Goal: Task Accomplishment & Management: Complete application form

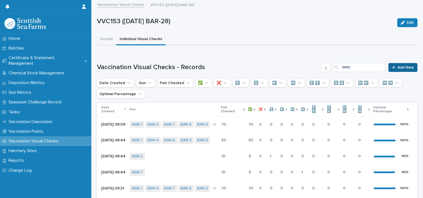
click at [397, 66] on span "Add New" at bounding box center [405, 68] width 16 height 4
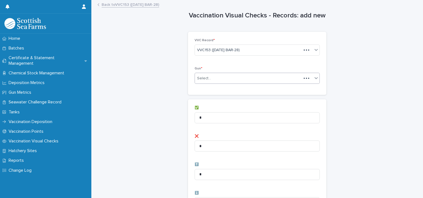
click at [216, 80] on div "Select..." at bounding box center [248, 78] width 106 height 9
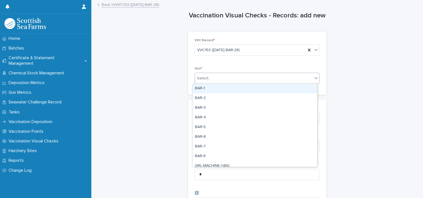
click at [229, 92] on div "BAR-1" at bounding box center [254, 89] width 124 height 10
click at [265, 79] on div "BAR-1" at bounding box center [250, 79] width 111 height 10
drag, startPoint x: 243, startPoint y: 90, endPoint x: 256, endPoint y: 85, distance: 13.7
click at [244, 90] on div "BAR-2" at bounding box center [254, 89] width 124 height 10
click at [269, 77] on div "BAR-1 BAR-2" at bounding box center [250, 79] width 111 height 10
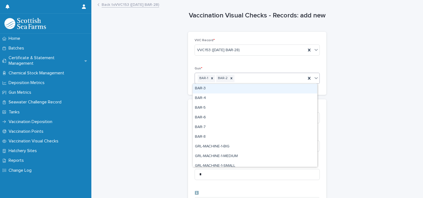
drag, startPoint x: 256, startPoint y: 93, endPoint x: 269, endPoint y: 87, distance: 15.0
click at [257, 92] on div "BAR-3" at bounding box center [254, 89] width 124 height 10
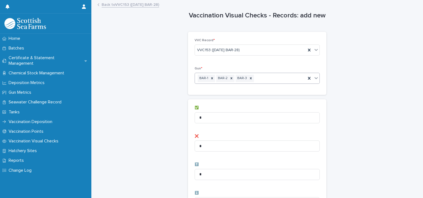
drag, startPoint x: 281, startPoint y: 80, endPoint x: 279, endPoint y: 82, distance: 3.7
click at [281, 80] on div "BAR-1 BAR-2 BAR-3" at bounding box center [250, 79] width 111 height 10
click at [293, 78] on div "BAR-1 BAR-2 BAR-3 BAR-4" at bounding box center [250, 79] width 111 height 10
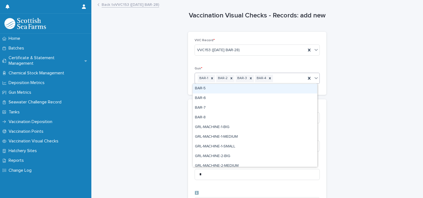
click at [289, 90] on div "BAR-5" at bounding box center [254, 89] width 124 height 10
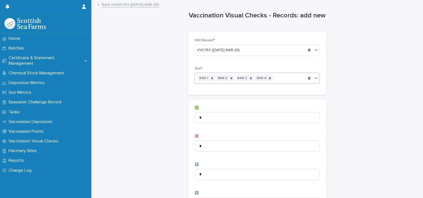
click at [298, 81] on div "BAR-1 BAR-2 BAR-3 BAR-4" at bounding box center [250, 79] width 111 height 10
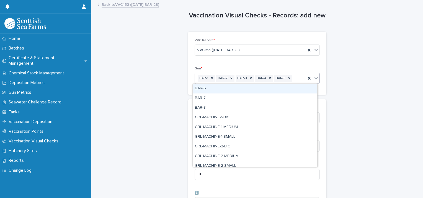
click at [292, 88] on div "BAR-6" at bounding box center [254, 89] width 124 height 10
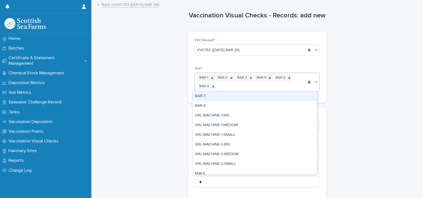
click at [296, 78] on div "BAR-1 BAR-2 BAR-3 BAR-4 BAR-5 BAR-6" at bounding box center [250, 82] width 111 height 18
click at [288, 97] on div "BAR-7" at bounding box center [254, 97] width 124 height 10
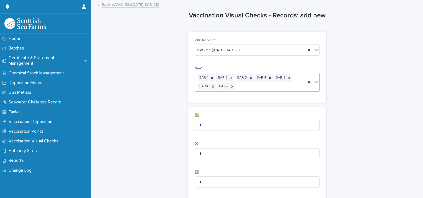
click at [292, 89] on div "BAR-1 BAR-2 BAR-3 BAR-4 BAR-5 BAR-6 BAR-7" at bounding box center [250, 82] width 111 height 18
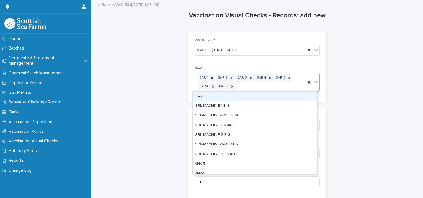
click at [287, 100] on div "BAR-8" at bounding box center [254, 97] width 124 height 10
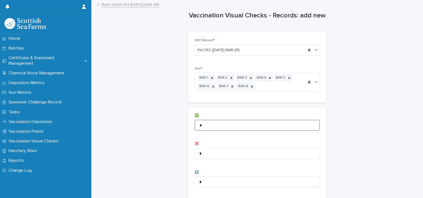
drag, startPoint x: 209, startPoint y: 126, endPoint x: 170, endPoint y: 124, distance: 39.1
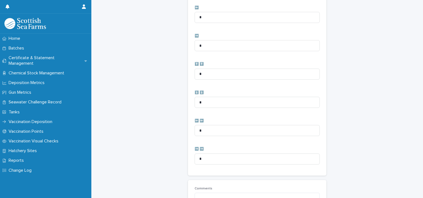
scroll to position [284, 0]
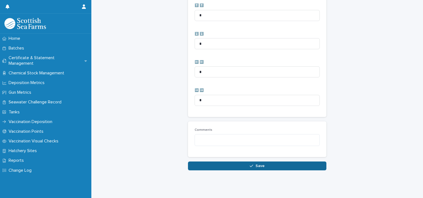
type input "**"
click at [240, 162] on button "Save" at bounding box center [257, 166] width 138 height 9
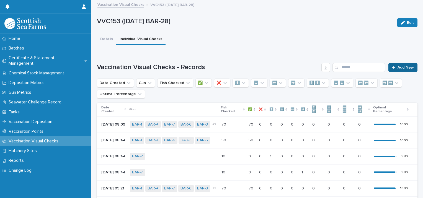
click at [397, 67] on span "Add New" at bounding box center [405, 68] width 16 height 4
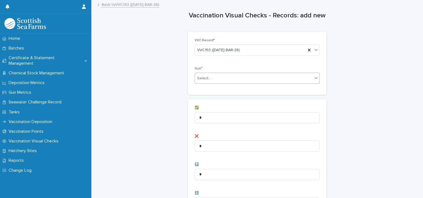
click at [217, 82] on div "Select..." at bounding box center [254, 78] width 118 height 9
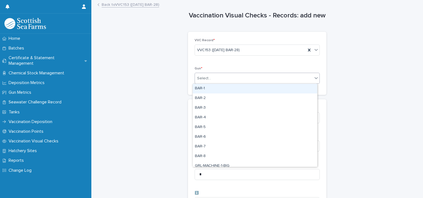
click at [218, 92] on div "BAR-1" at bounding box center [254, 89] width 124 height 10
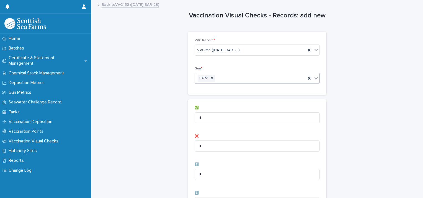
click at [241, 82] on div "BAR-1" at bounding box center [250, 79] width 111 height 10
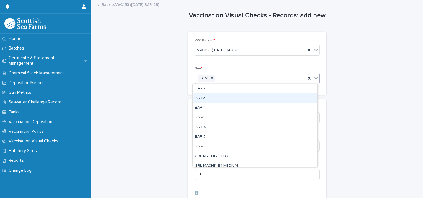
click at [230, 96] on div "BAR-3" at bounding box center [254, 98] width 124 height 10
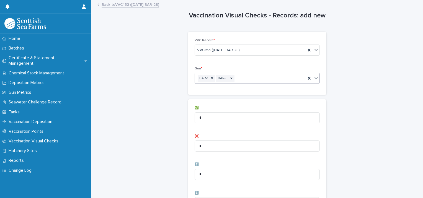
click at [251, 80] on div "BAR-1 BAR-3" at bounding box center [250, 79] width 111 height 10
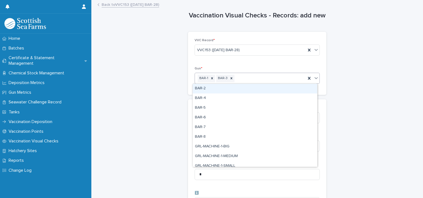
click at [251, 89] on div "BAR-2" at bounding box center [254, 89] width 124 height 10
click at [272, 80] on div "BAR-1 BAR-2 BAR-3" at bounding box center [250, 79] width 111 height 10
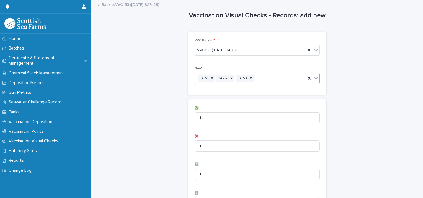
click at [282, 79] on div "BAR-1 BAR-2 BAR-3" at bounding box center [250, 79] width 111 height 10
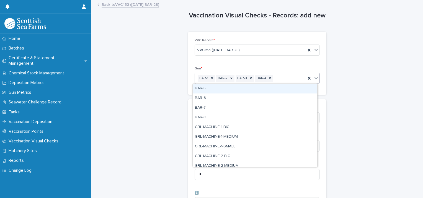
click at [272, 91] on div "BAR-5" at bounding box center [254, 89] width 124 height 10
drag, startPoint x: 289, startPoint y: 78, endPoint x: 283, endPoint y: 90, distance: 13.4
click at [293, 78] on input "text" at bounding box center [293, 78] width 1 height 5
click at [280, 92] on div "BAR-6" at bounding box center [254, 89] width 124 height 10
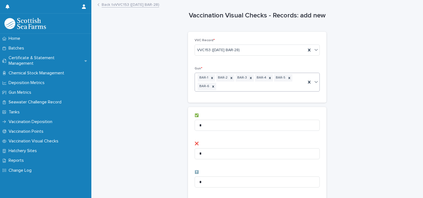
click at [293, 81] on div "BAR-1 BAR-2 BAR-3 BAR-4 BAR-5 BAR-6" at bounding box center [250, 82] width 111 height 18
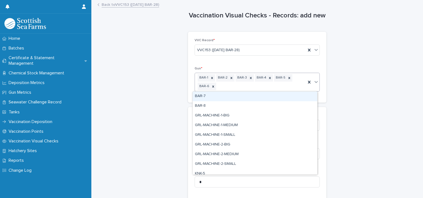
click at [278, 99] on div "BAR-7" at bounding box center [254, 97] width 124 height 10
click at [289, 87] on div "BAR-1 BAR-2 BAR-3 BAR-4 BAR-5 BAR-6 BAR-7" at bounding box center [250, 82] width 111 height 18
click at [280, 98] on div "BAR-8" at bounding box center [254, 97] width 124 height 10
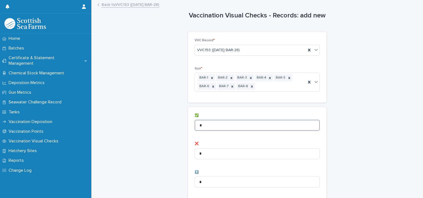
drag, startPoint x: 207, startPoint y: 127, endPoint x: 136, endPoint y: 127, distance: 71.4
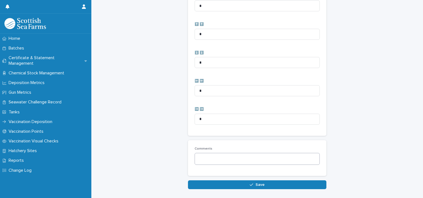
scroll to position [284, 0]
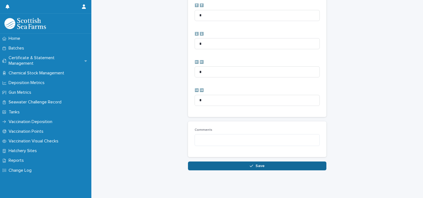
type input "**"
click at [211, 162] on button "Save" at bounding box center [257, 166] width 138 height 9
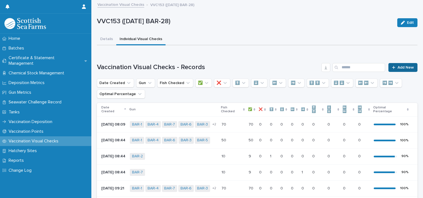
click at [395, 65] on link "Add New" at bounding box center [402, 67] width 29 height 9
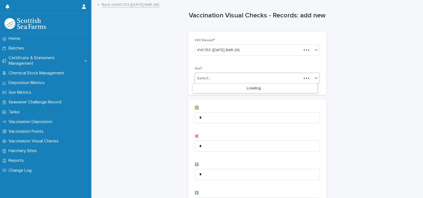
click at [227, 78] on div "Select..." at bounding box center [248, 78] width 106 height 9
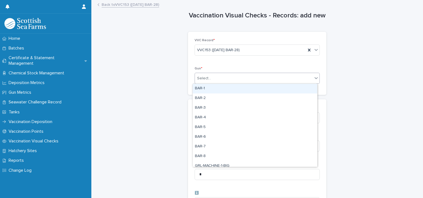
click at [234, 84] on div "BAR-1" at bounding box center [254, 89] width 124 height 10
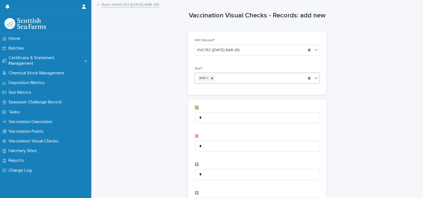
click at [253, 80] on div "BAR-1" at bounding box center [250, 79] width 111 height 10
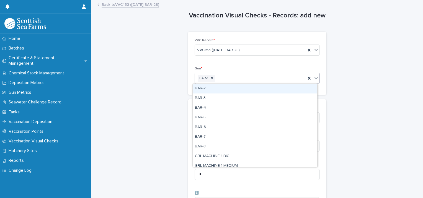
click at [250, 91] on div "BAR-2" at bounding box center [254, 89] width 124 height 10
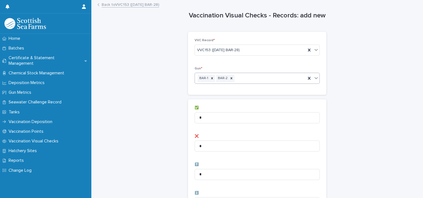
click at [274, 78] on div "BAR-1 BAR-2" at bounding box center [250, 79] width 111 height 10
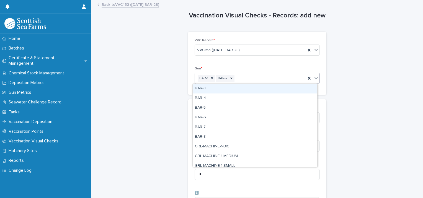
click at [269, 90] on div "BAR-3" at bounding box center [254, 89] width 124 height 10
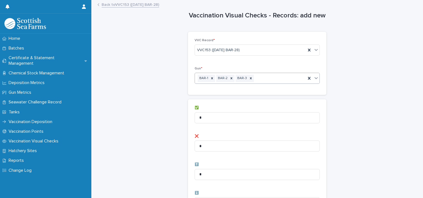
click at [291, 81] on div "BAR-1 BAR-2 BAR-3" at bounding box center [250, 79] width 111 height 10
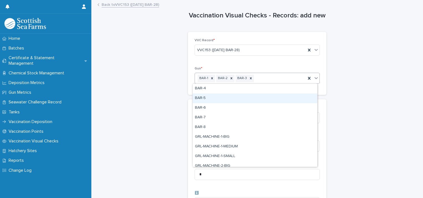
click at [294, 94] on div "BAR-5" at bounding box center [254, 98] width 124 height 10
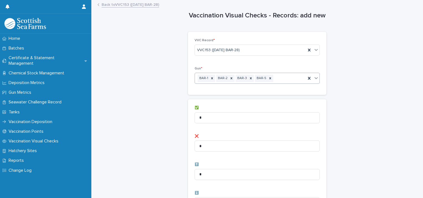
click at [295, 79] on div "BAR-1 BAR-2 BAR-3 BAR-5" at bounding box center [250, 79] width 111 height 10
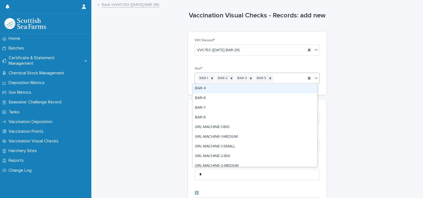
click at [293, 87] on div "BAR-4" at bounding box center [254, 89] width 124 height 10
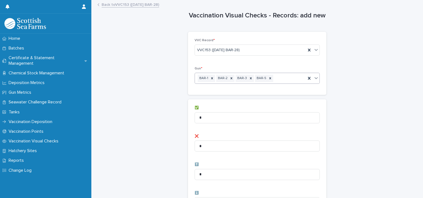
click at [294, 79] on div "BAR-1 BAR-2 BAR-3 BAR-5" at bounding box center [250, 79] width 111 height 10
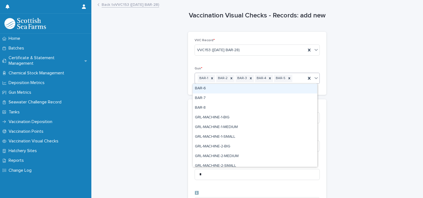
click at [295, 87] on div "BAR-6" at bounding box center [254, 89] width 124 height 10
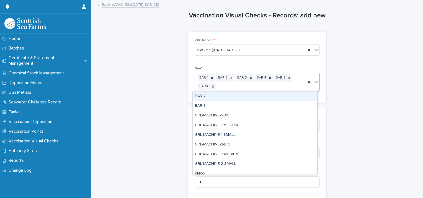
click at [295, 80] on div "BAR-1 BAR-2 BAR-3 BAR-4 BAR-5 BAR-6" at bounding box center [250, 82] width 111 height 18
click at [291, 97] on div "BAR-7" at bounding box center [254, 97] width 124 height 10
click at [294, 86] on div "BAR-1 BAR-2 BAR-3 BAR-4 BAR-5 BAR-6 BAR-7" at bounding box center [250, 82] width 111 height 18
click at [291, 95] on div "BAR-8" at bounding box center [254, 97] width 124 height 10
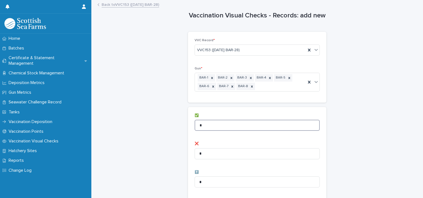
drag, startPoint x: 196, startPoint y: 126, endPoint x: 107, endPoint y: 126, distance: 88.8
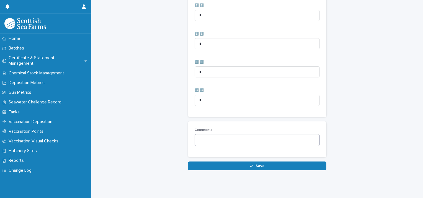
scroll to position [284, 0]
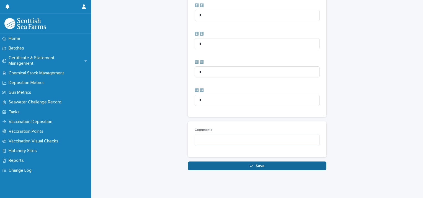
type input "**"
click at [221, 162] on button "Save" at bounding box center [257, 166] width 138 height 9
